Goal: Navigation & Orientation: Find specific page/section

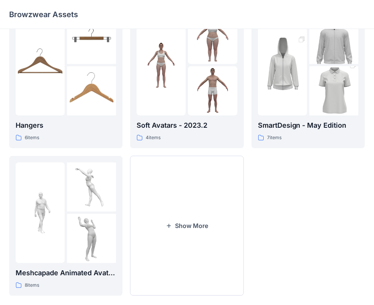
scroll to position [189, 0]
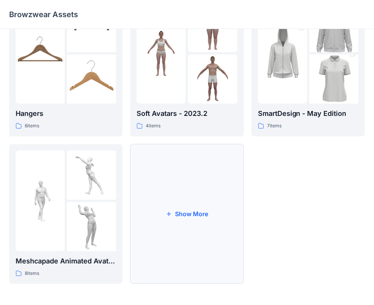
click at [170, 176] on button "Show More" at bounding box center [187, 214] width 114 height 140
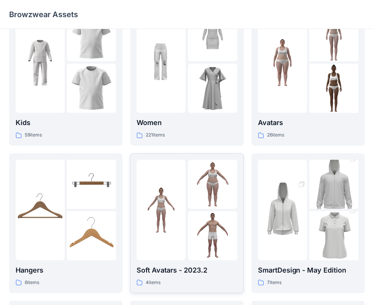
scroll to position [0, 0]
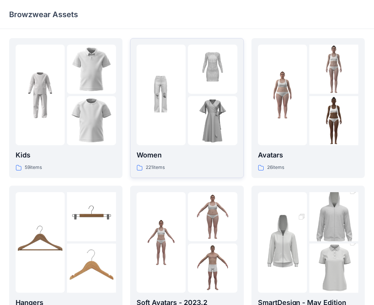
click at [157, 144] on div at bounding box center [161, 95] width 49 height 101
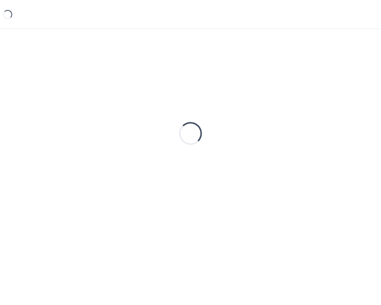
click at [157, 144] on div "Loading..." at bounding box center [190, 133] width 363 height 190
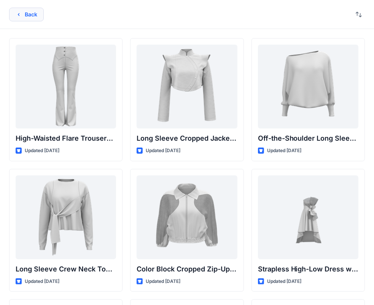
click at [27, 11] on button "Back" at bounding box center [26, 15] width 35 height 14
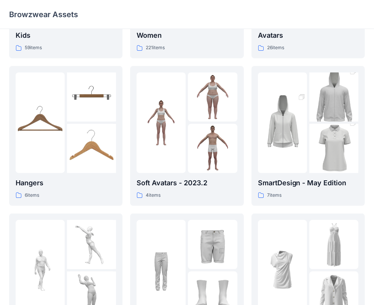
scroll to position [32, 0]
